Goal: Task Accomplishment & Management: Manage account settings

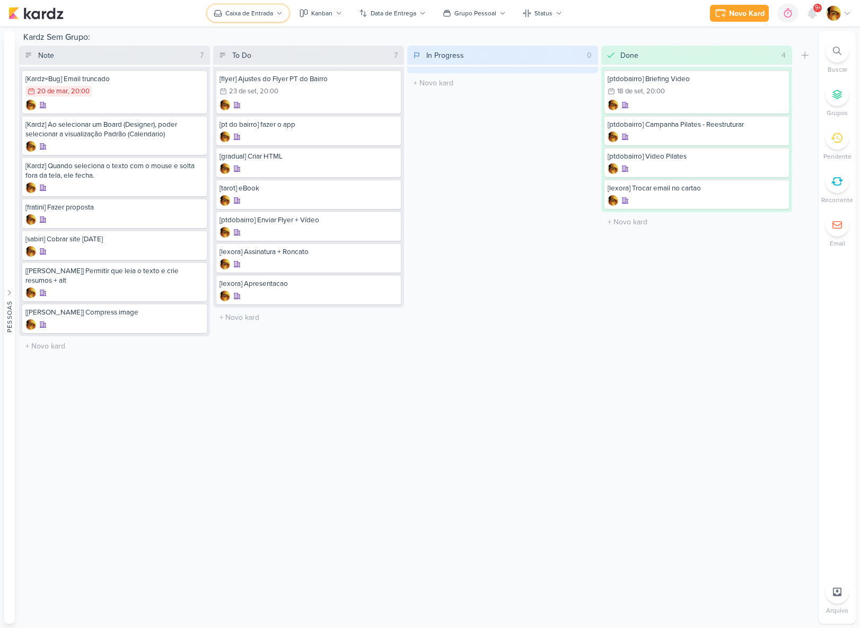
click at [265, 7] on button "Caixa de Entrada" at bounding box center [248, 13] width 82 height 17
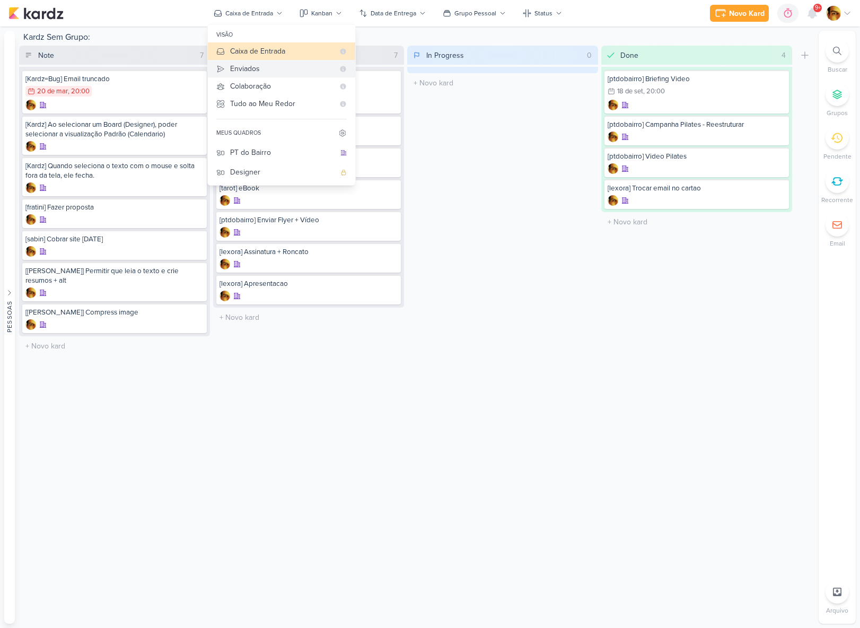
click at [267, 64] on div "Enviados" at bounding box center [282, 68] width 104 height 11
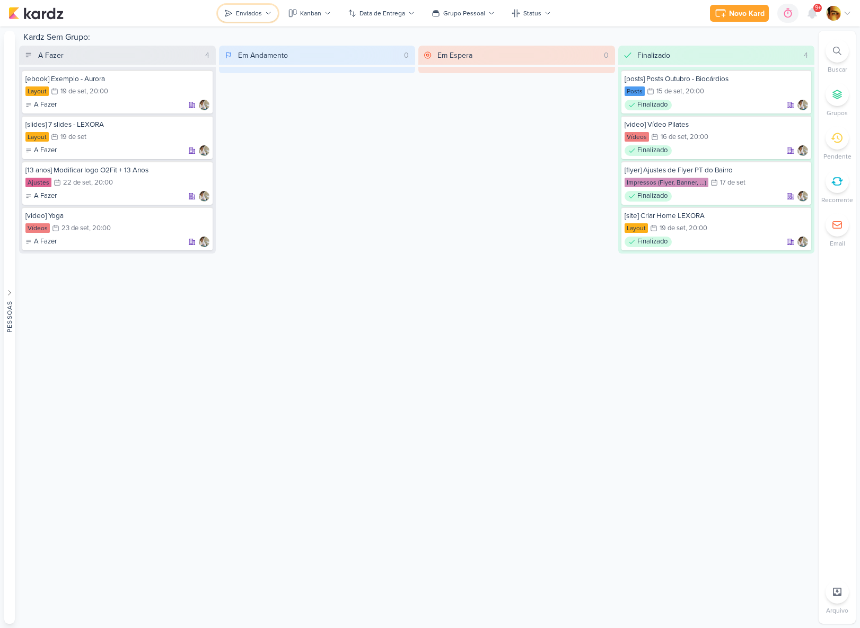
click at [249, 11] on div "Enviados" at bounding box center [249, 13] width 26 height 10
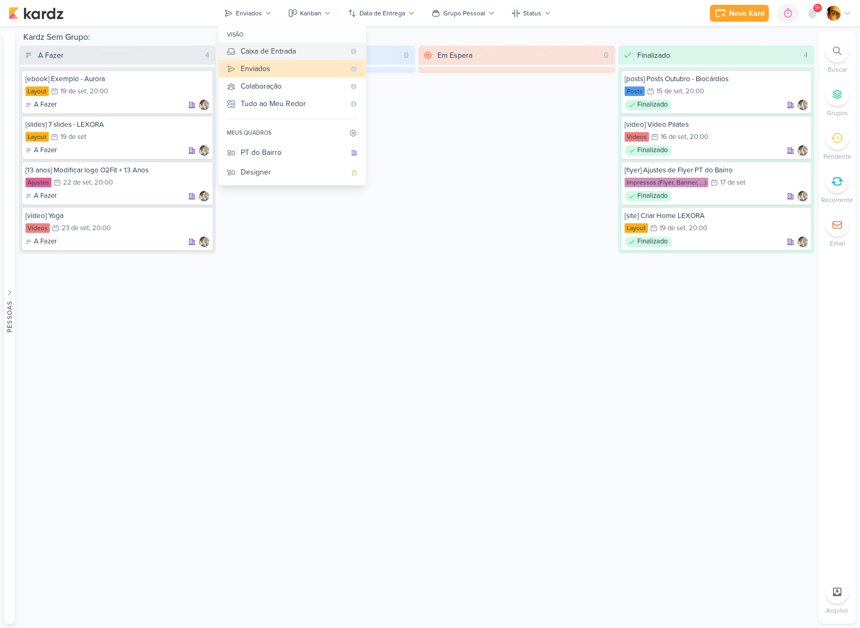
click at [259, 48] on div "Caixa de Entrada" at bounding box center [293, 51] width 104 height 11
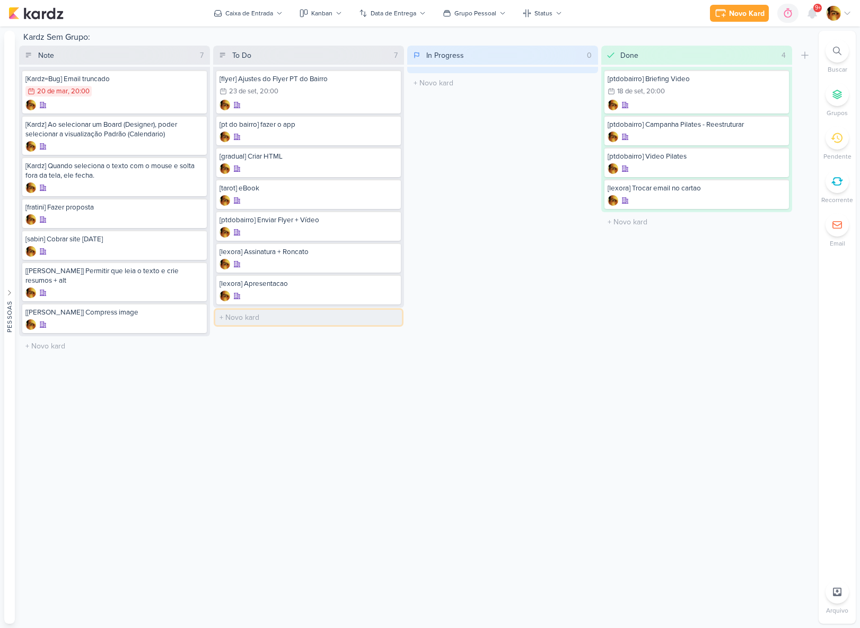
click at [233, 312] on input "text" at bounding box center [308, 317] width 187 height 15
type input "[ajustes] Ajustes e Variação Home - LEXORA"
click at [232, 14] on div "Caixa de Entrada" at bounding box center [249, 13] width 48 height 10
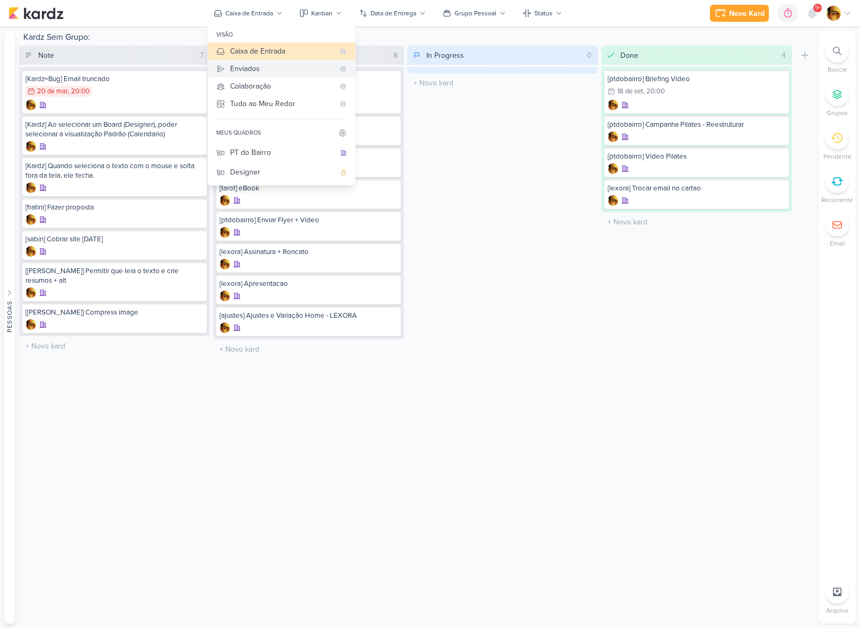
click at [240, 69] on div "Enviados" at bounding box center [282, 68] width 104 height 11
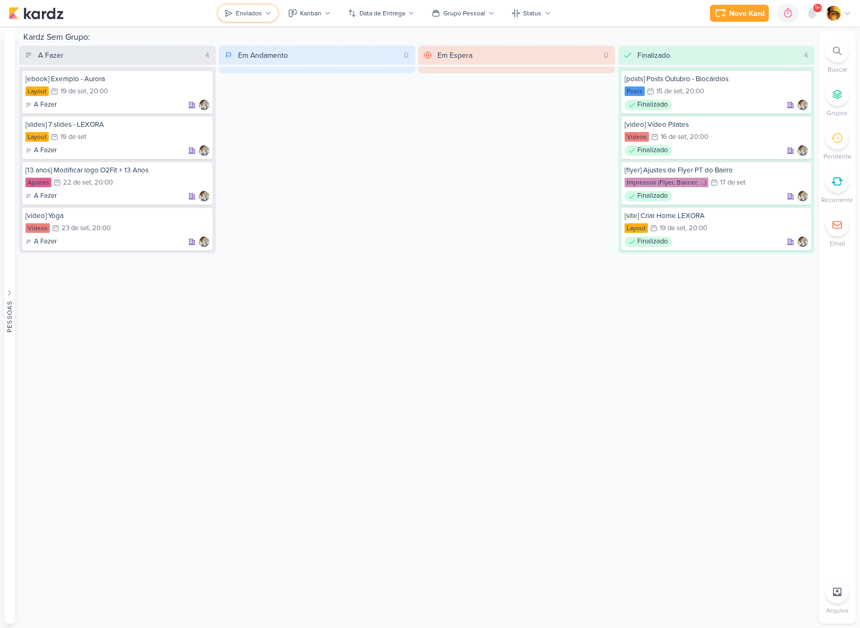
click at [238, 12] on div "Enviados" at bounding box center [249, 13] width 26 height 10
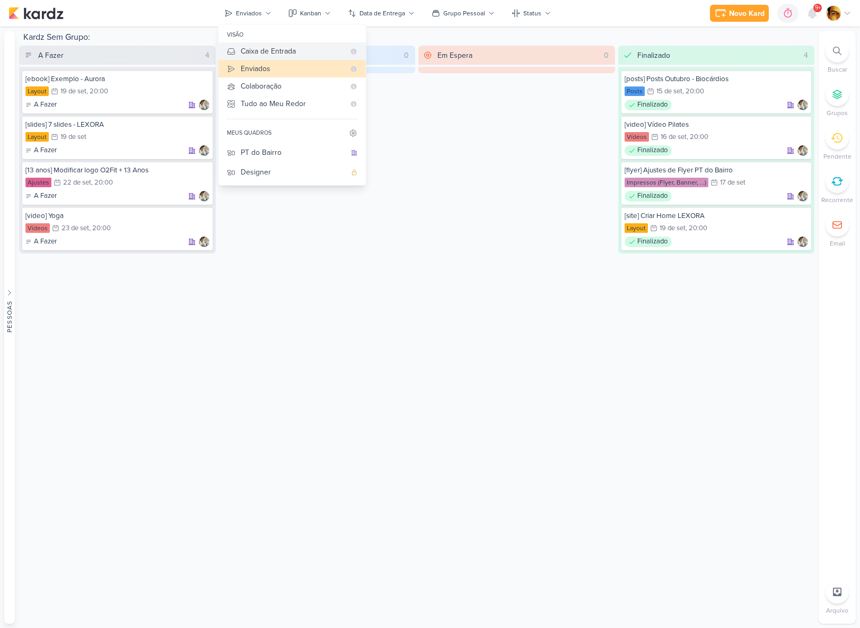
click at [242, 51] on div "Caixa de Entrada" at bounding box center [293, 51] width 104 height 11
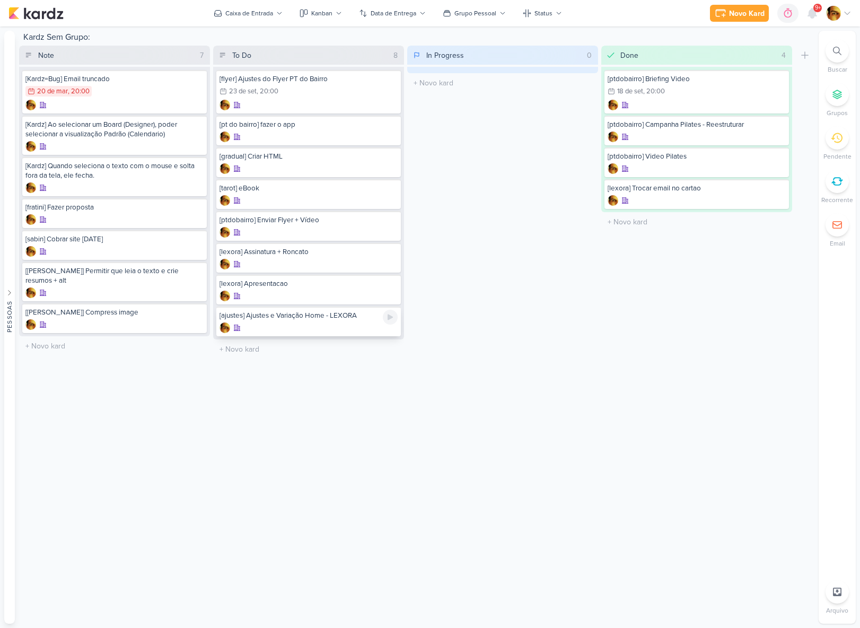
click at [301, 314] on div "[ajustes] Ajustes e Variação Home - LEXORA" at bounding box center [308, 316] width 178 height 10
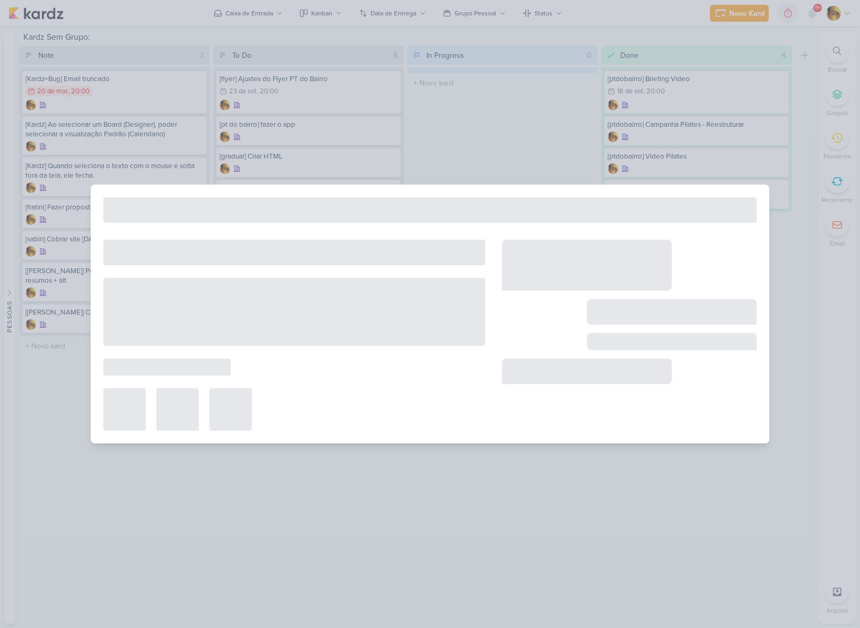
type input "[ajustes] Ajustes e Variação Home - LEXORA"
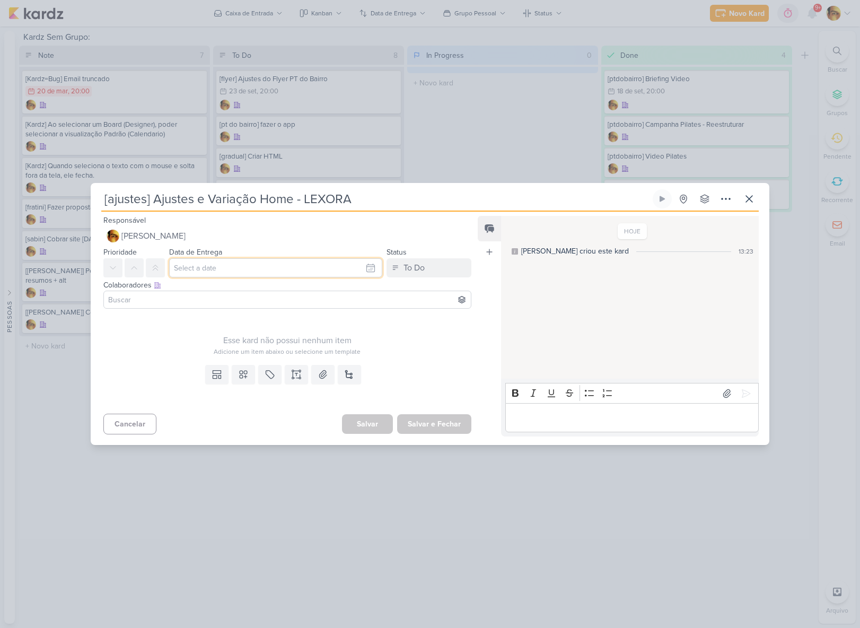
click at [254, 270] on input "text" at bounding box center [275, 267] width 213 height 19
click at [310, 369] on div "24" at bounding box center [318, 369] width 16 height 15
type input "24 de setembro de 2025 às 23:59"
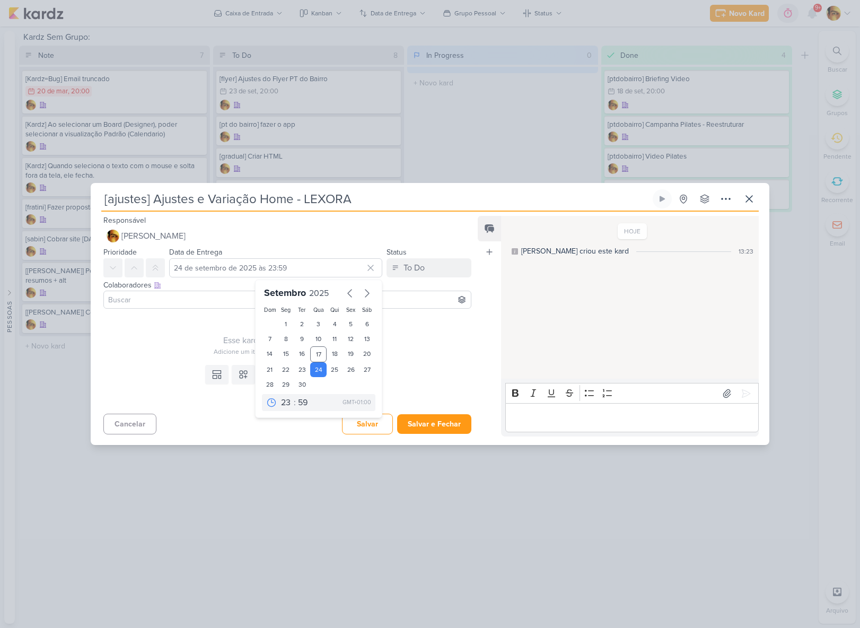
drag, startPoint x: 184, startPoint y: 310, endPoint x: 184, endPoint y: 304, distance: 5.9
click at [184, 310] on div "Colaboradores Este kard pode ser visível a usuários da sua organização Este kar…" at bounding box center [283, 295] width 385 height 36
click at [184, 299] on input at bounding box center [287, 299] width 363 height 13
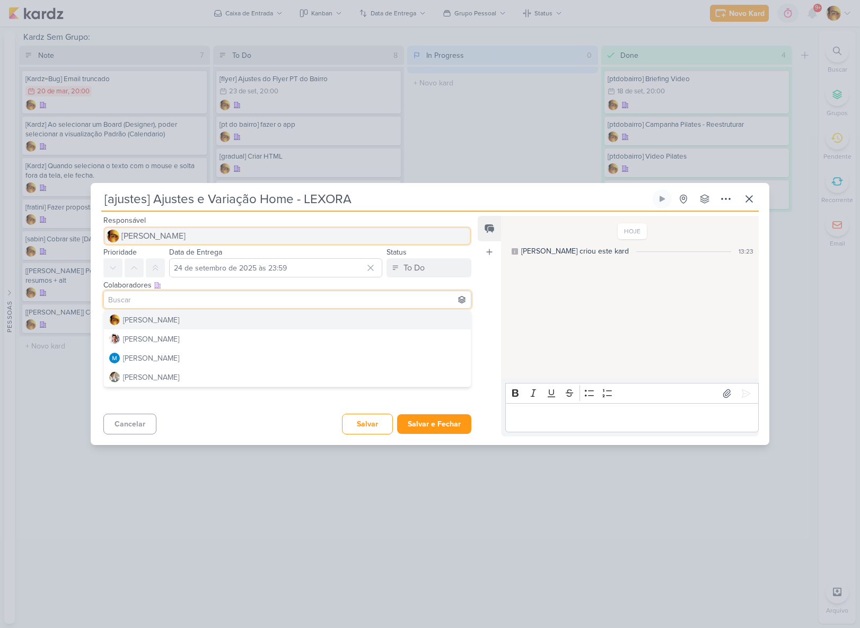
click at [172, 232] on span "[PERSON_NAME]" at bounding box center [153, 236] width 64 height 13
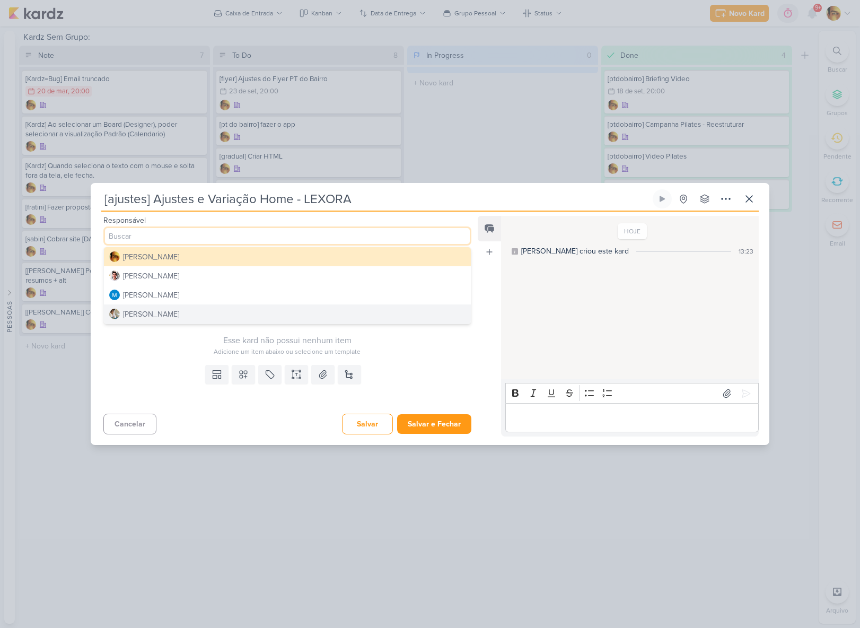
click at [179, 316] on button "[PERSON_NAME]" at bounding box center [287, 313] width 367 height 19
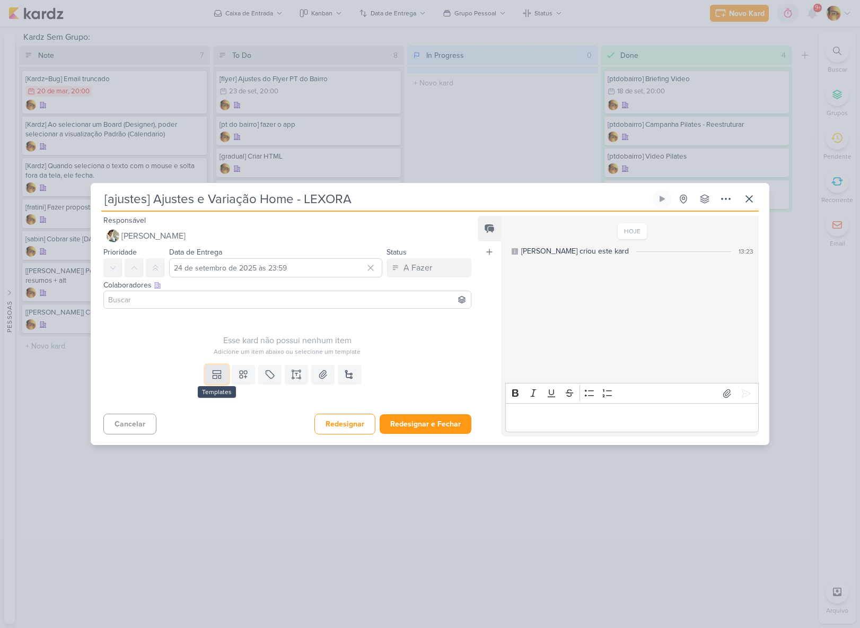
click at [213, 382] on button at bounding box center [216, 374] width 23 height 19
click at [219, 351] on div "Design" at bounding box center [253, 350] width 83 height 11
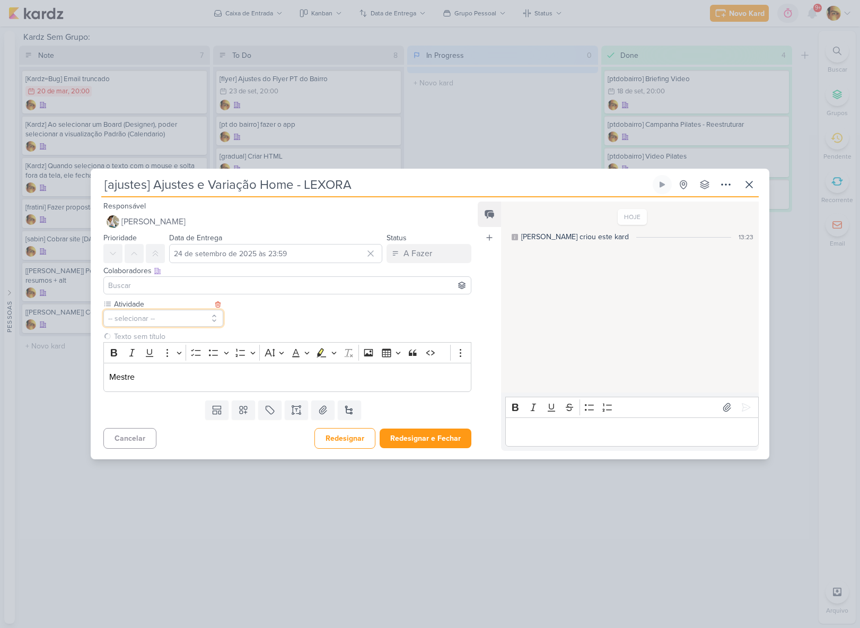
click at [171, 323] on button "-- selecionar --" at bounding box center [163, 318] width 120 height 17
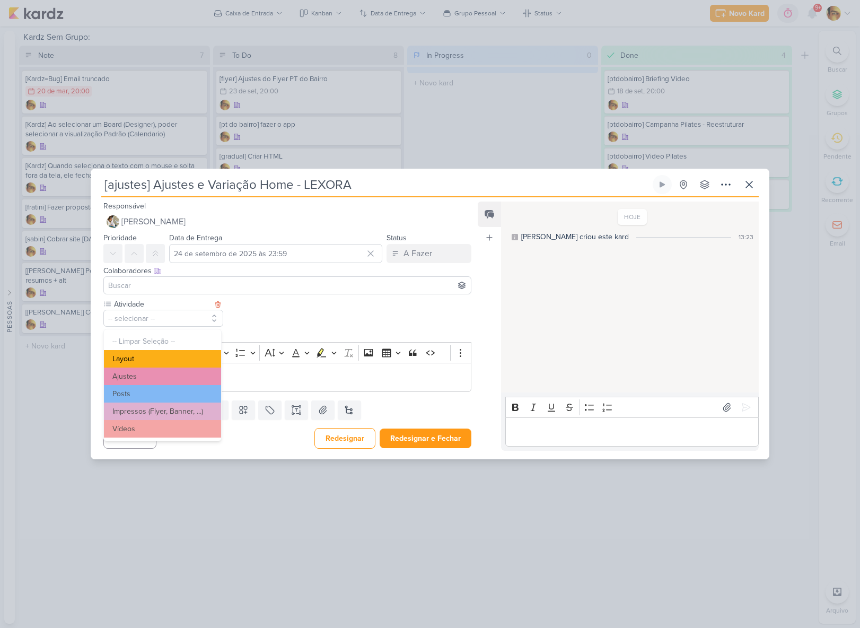
click at [156, 358] on button "Layout" at bounding box center [162, 358] width 117 height 17
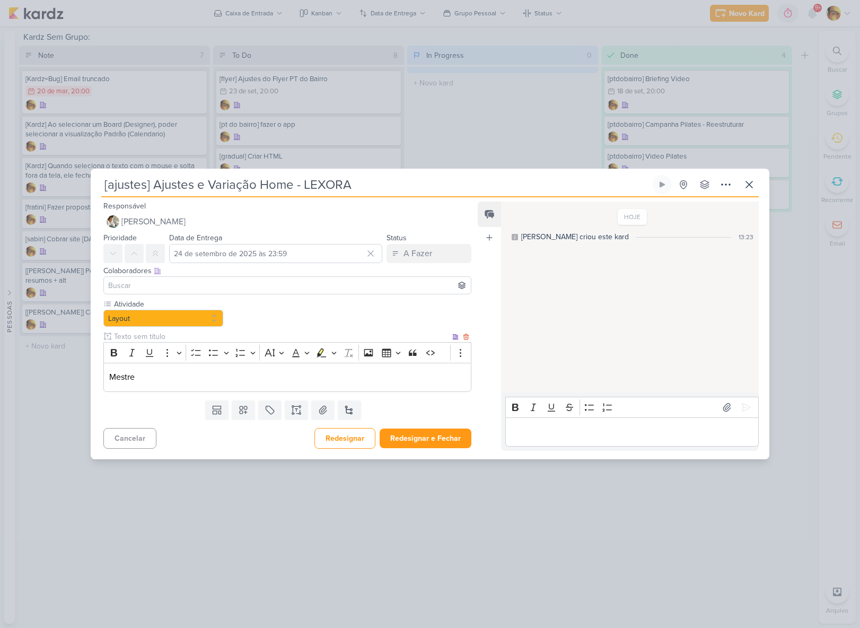
click at [150, 384] on div "Mestre" at bounding box center [287, 377] width 368 height 29
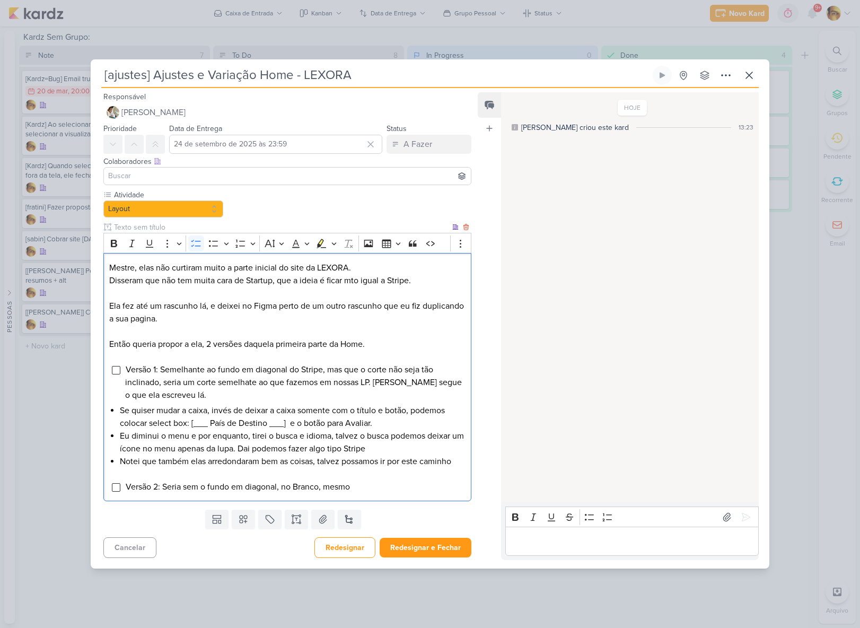
click at [454, 463] on li "Notei que também elas arredondaram bem as coisas, talvez possamos ir por este c…" at bounding box center [293, 461] width 346 height 13
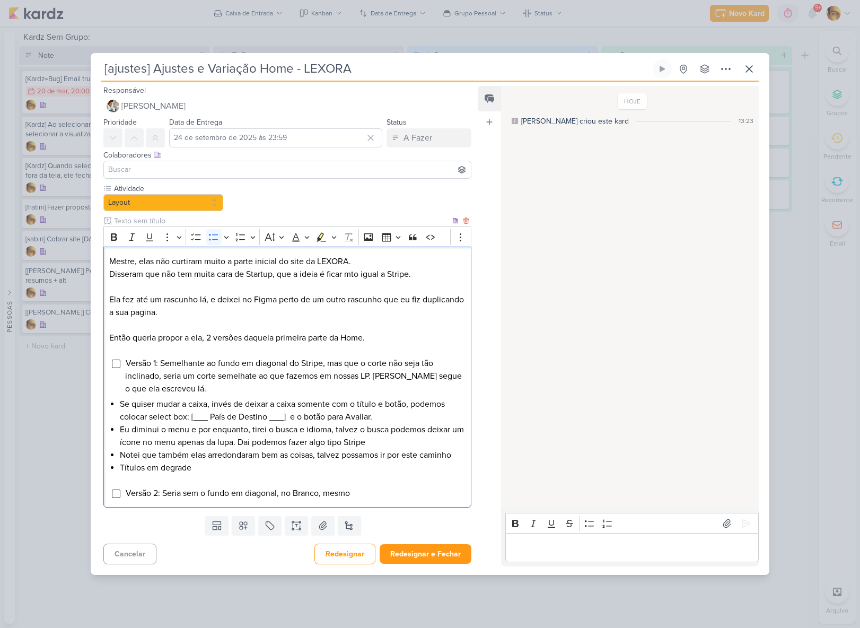
click at [373, 493] on li "Versão 2: Seria sem o fundo em diagonal, no Branco, mesmo" at bounding box center [295, 493] width 340 height 13
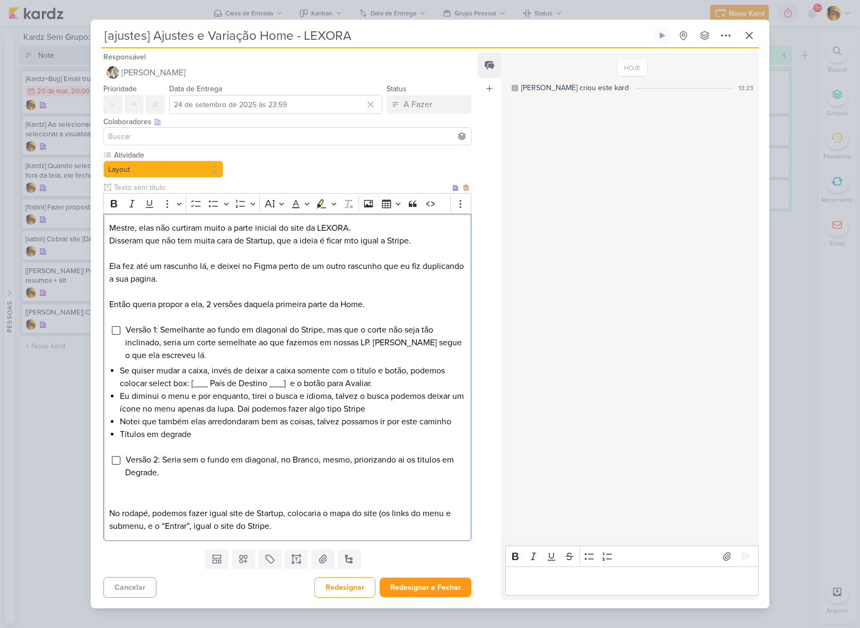
click at [135, 512] on p "No rodapé, podemos fazer igual site de Startup, colocaria o mapa do site (os li…" at bounding box center [287, 519] width 356 height 25
drag, startPoint x: 117, startPoint y: 205, endPoint x: 147, endPoint y: 251, distance: 55.4
click at [117, 205] on icon "Editor toolbar" at bounding box center [114, 203] width 6 height 7
click at [279, 525] on p "No rodapé , podemos fazer igual site de Startup, colocaria o mapa do site (os l…" at bounding box center [287, 519] width 356 height 25
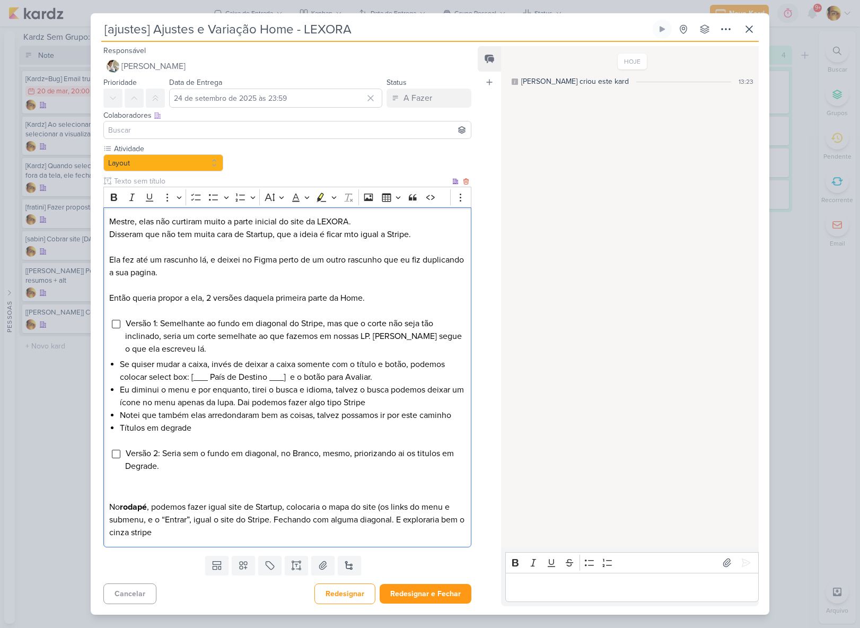
click at [187, 540] on div "Mestre, elas não curtiram muito a parte inicial do site da LEXORA. Disseram que…" at bounding box center [287, 377] width 368 height 340
click at [418, 597] on button "Redesignar e Fechar" at bounding box center [426, 594] width 92 height 20
